Goal: Task Accomplishment & Management: Complete application form

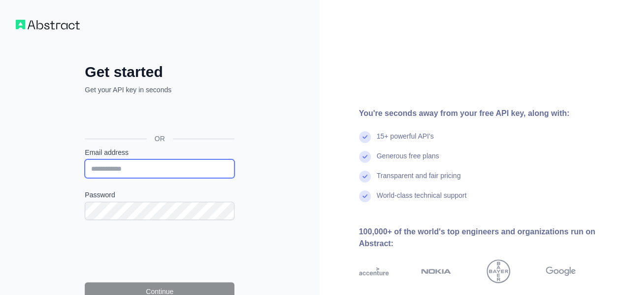
click at [164, 166] on input "Email address" at bounding box center [160, 168] width 150 height 19
type input "**********"
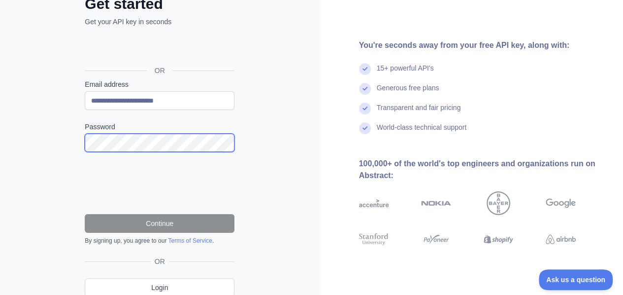
scroll to position [70, 0]
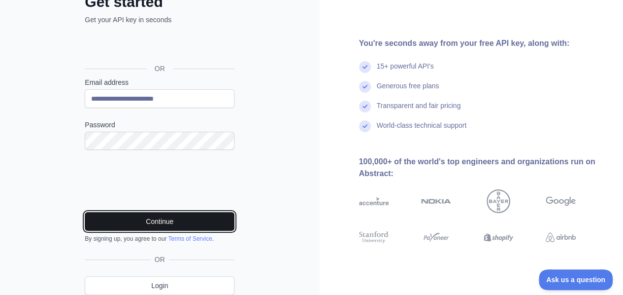
click at [149, 216] on button "Continue" at bounding box center [160, 221] width 150 height 19
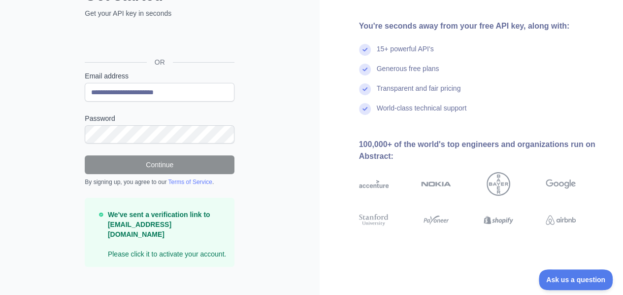
scroll to position [6, 0]
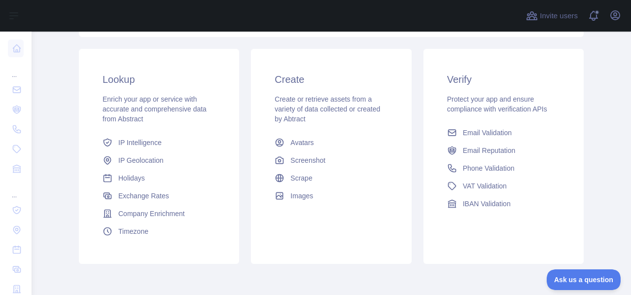
scroll to position [155, 0]
click at [491, 164] on span "Phone Validation" at bounding box center [489, 168] width 52 height 10
